Goal: Book appointment/travel/reservation

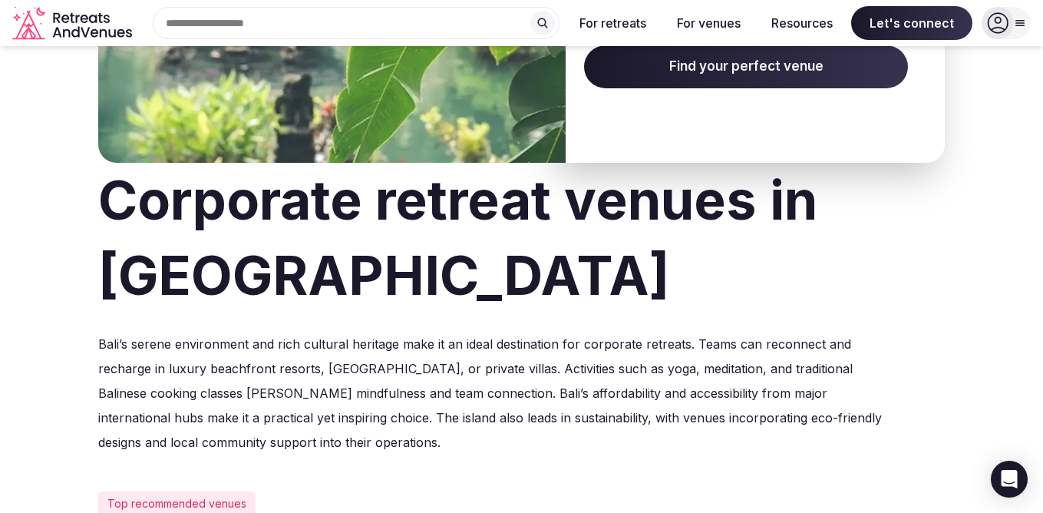
scroll to position [74, 0]
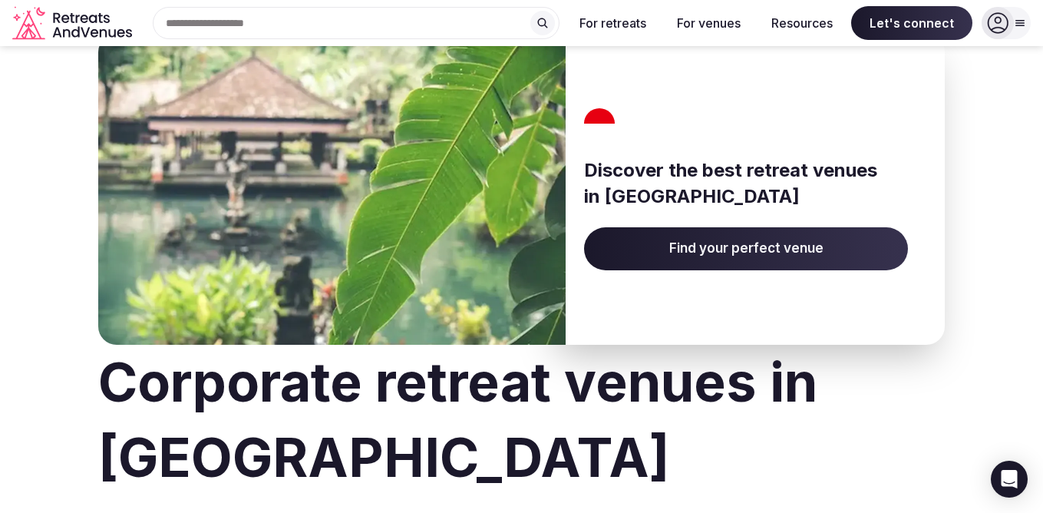
click at [726, 257] on span "Find your perfect venue" at bounding box center [746, 248] width 324 height 43
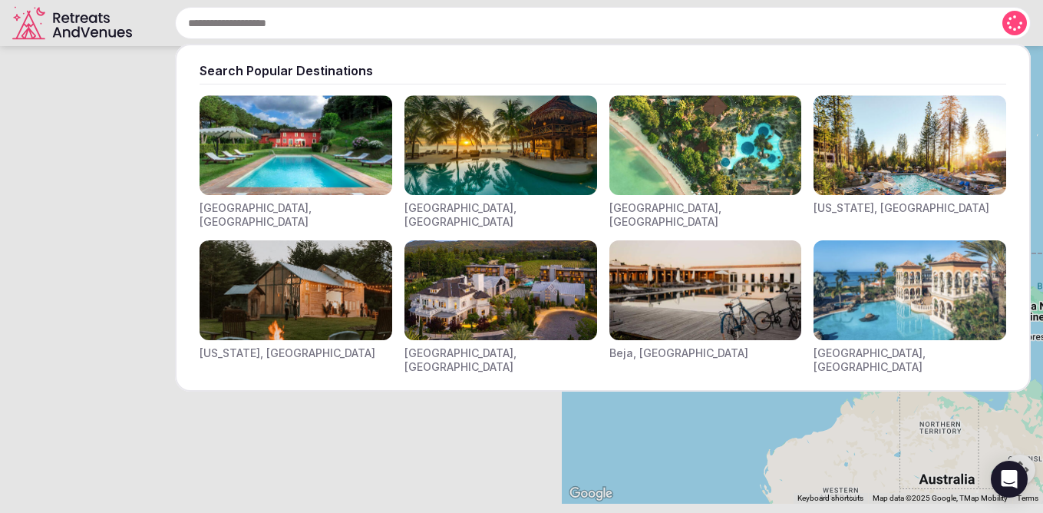
click at [297, 21] on div "Search Popular Destinations [GEOGRAPHIC_DATA], [GEOGRAPHIC_DATA] [GEOGRAPHIC_DA…" at bounding box center [584, 23] width 893 height 32
click at [655, 146] on img "Visit venues for Indonesia, Bali" at bounding box center [705, 145] width 193 height 100
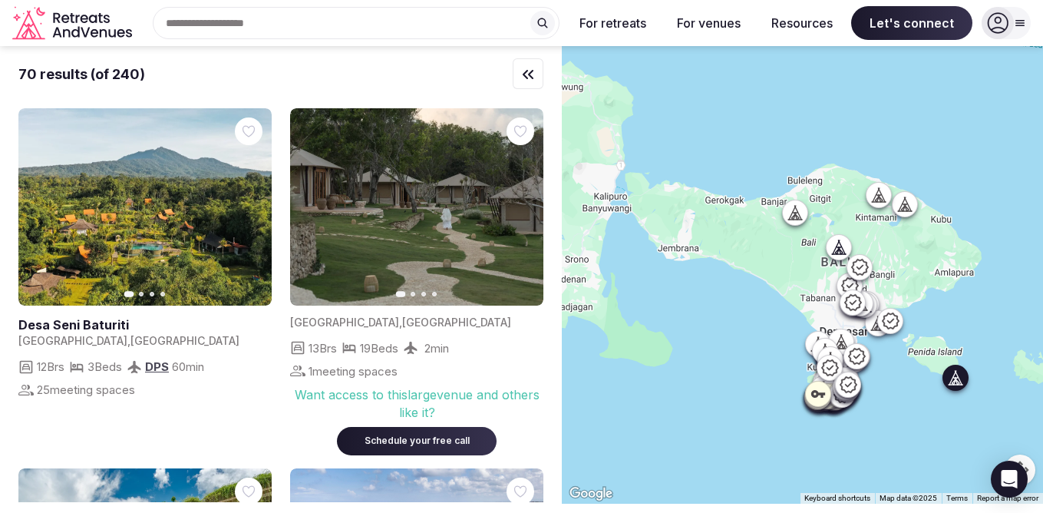
click at [437, 256] on img at bounding box center [416, 206] width 253 height 197
